Goal: Entertainment & Leisure: Consume media (video, audio)

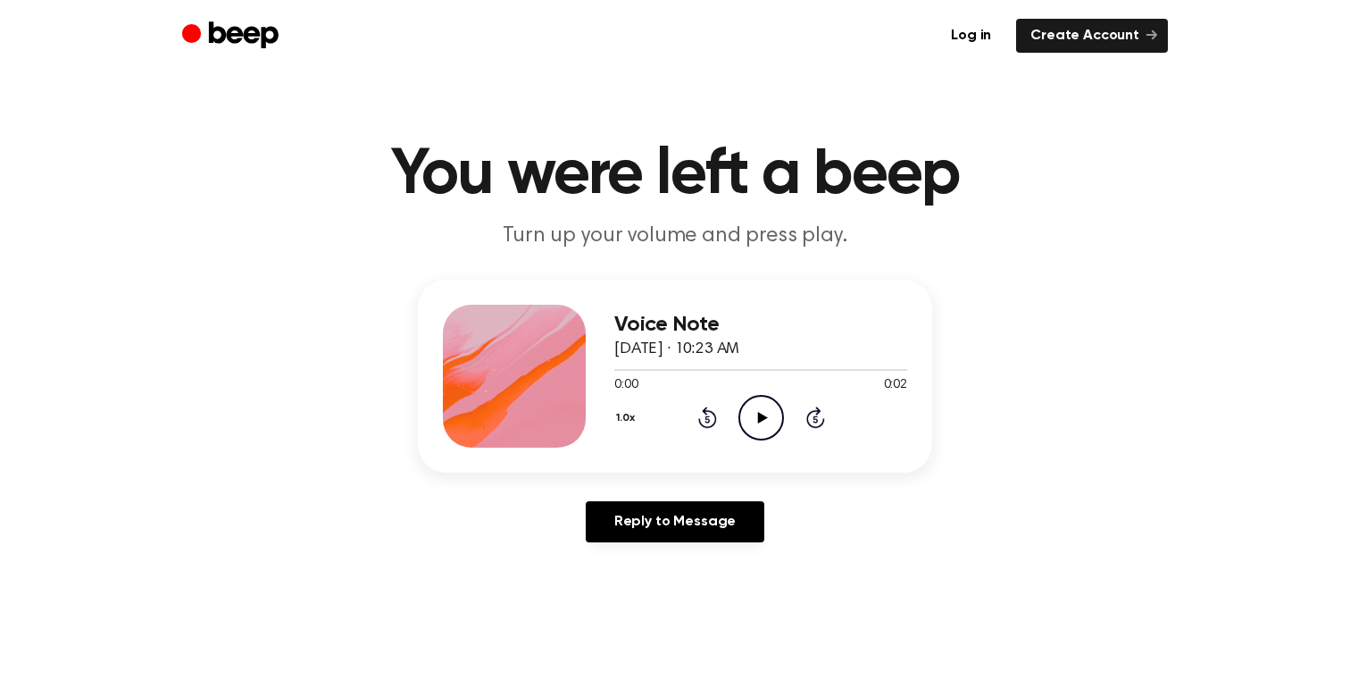
click at [760, 414] on icon at bounding box center [762, 418] width 10 height 12
click at [765, 422] on icon "Play Audio" at bounding box center [762, 418] width 46 height 46
drag, startPoint x: 0, startPoint y: 0, endPoint x: 746, endPoint y: 413, distance: 852.3
click at [746, 413] on icon "Play Audio" at bounding box center [762, 418] width 46 height 46
click at [750, 413] on icon "Play Audio" at bounding box center [762, 418] width 46 height 46
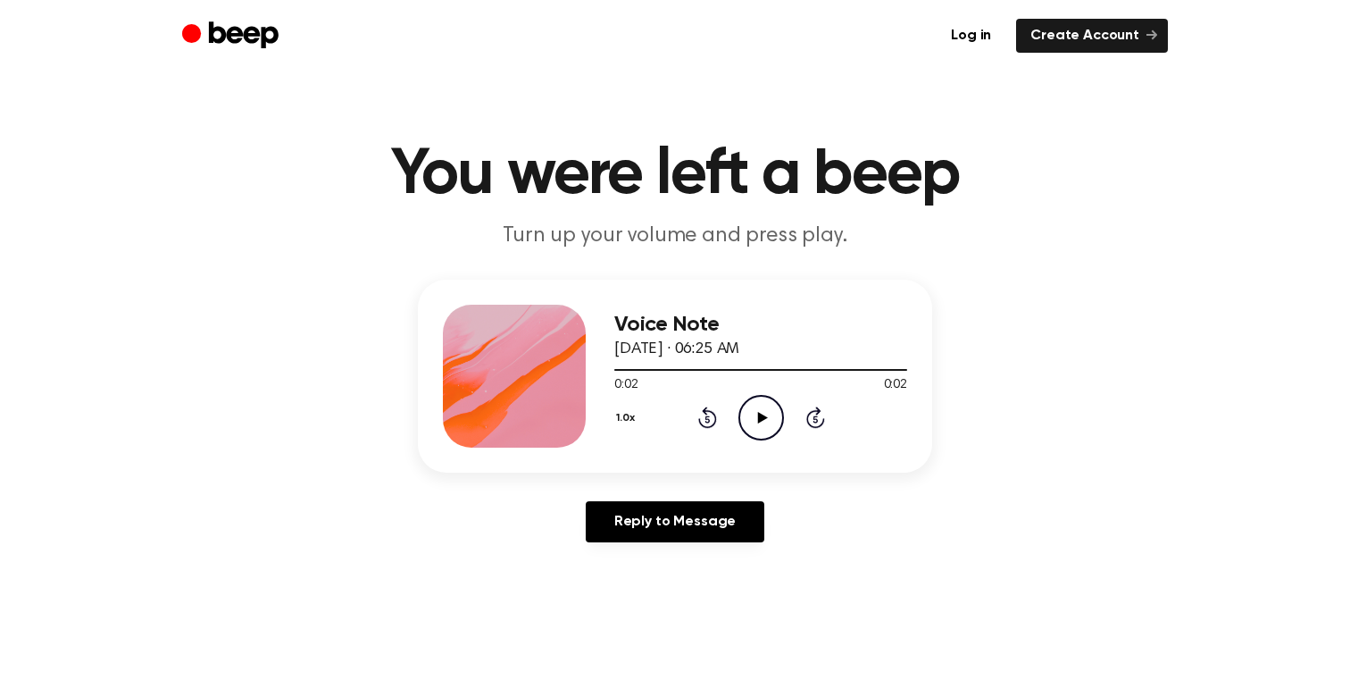
click at [754, 415] on icon "Play Audio" at bounding box center [762, 418] width 46 height 46
click at [761, 413] on icon "Play Audio" at bounding box center [762, 418] width 46 height 46
click at [756, 408] on icon "Play Audio" at bounding box center [762, 418] width 46 height 46
